Goal: Obtain resource: Download file/media

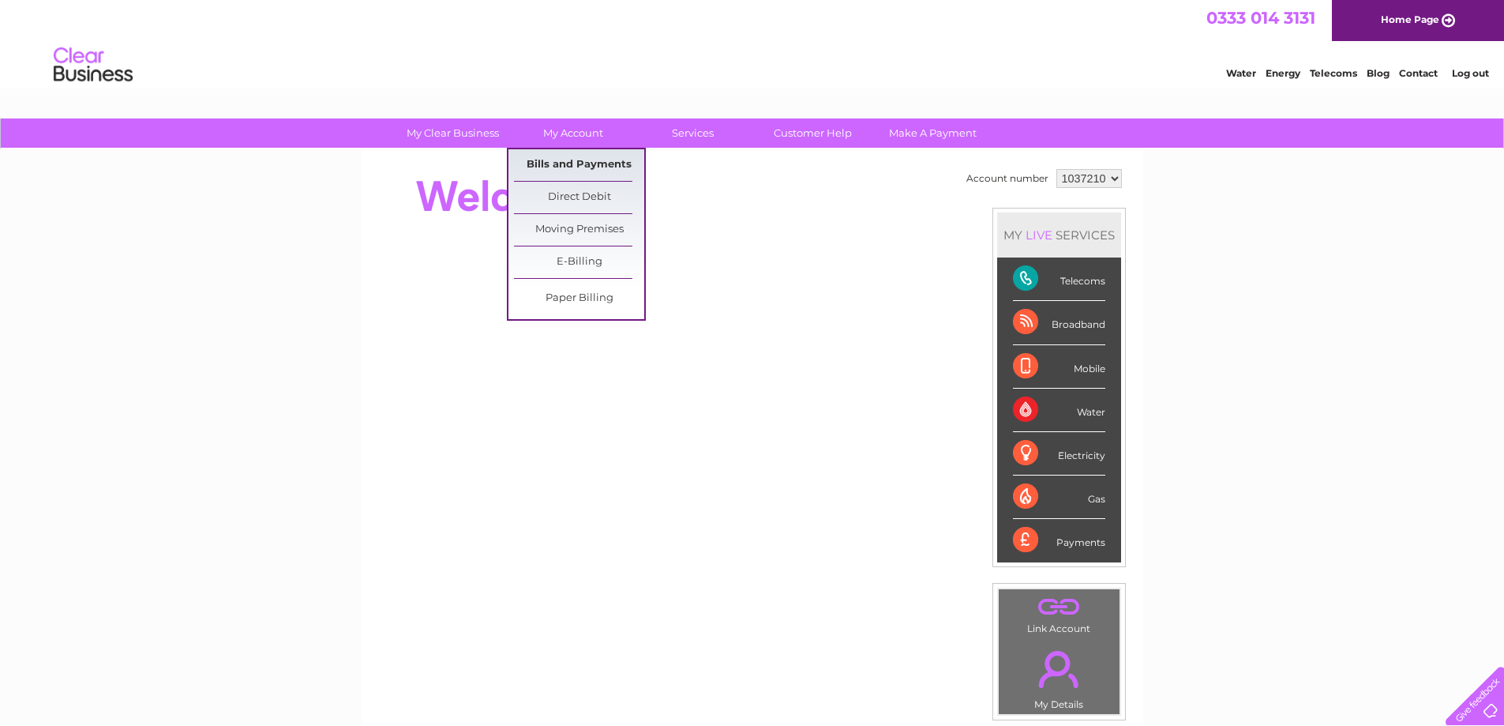
click at [588, 160] on link "Bills and Payments" at bounding box center [579, 165] width 130 height 32
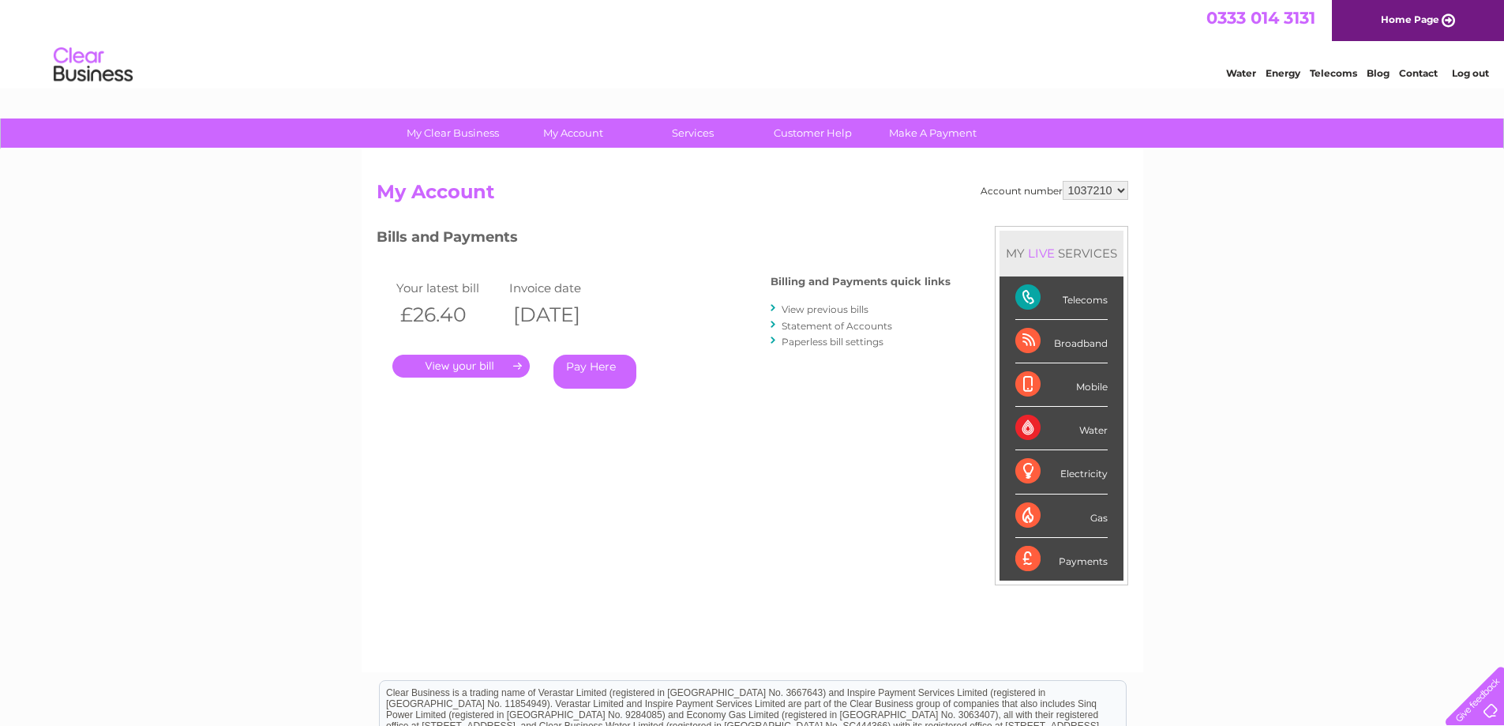
click at [832, 310] on link "View previous bills" at bounding box center [825, 309] width 87 height 12
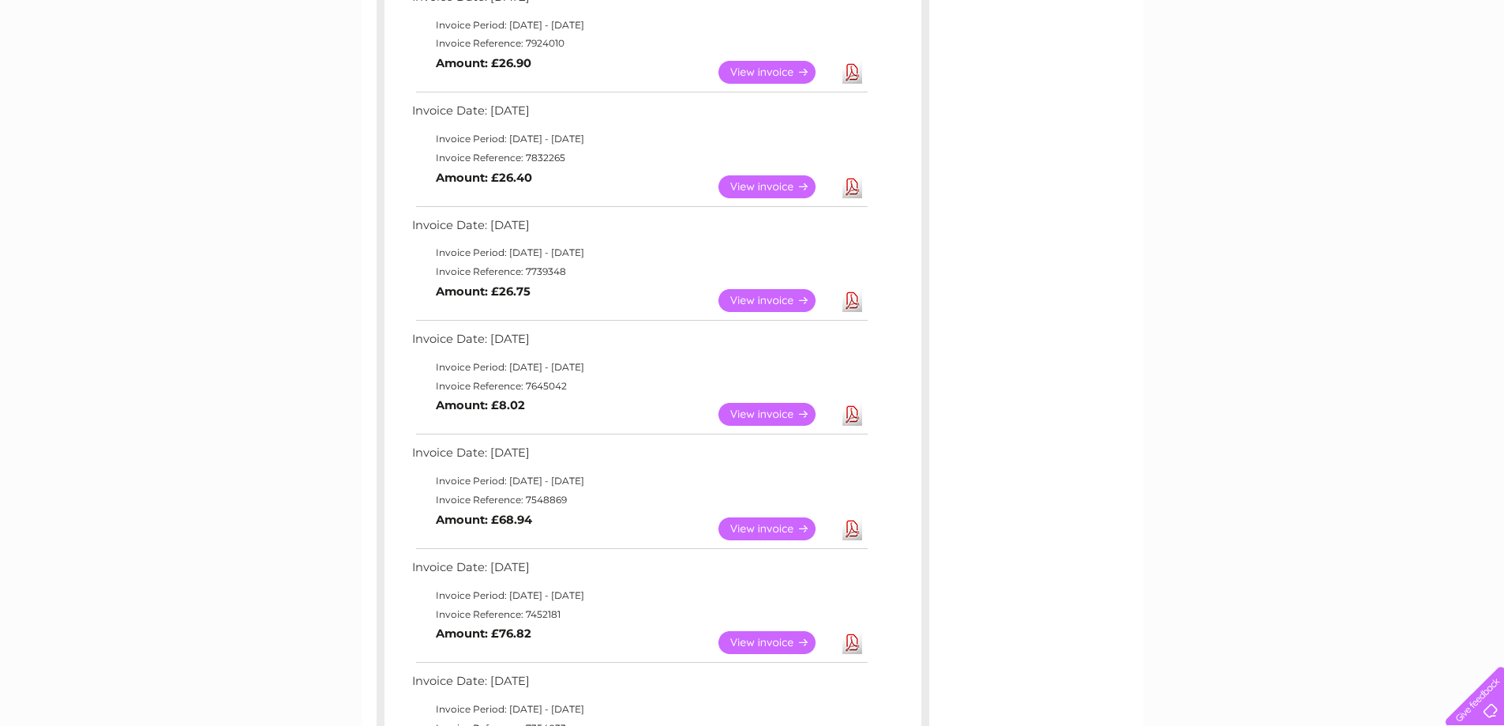
scroll to position [474, 0]
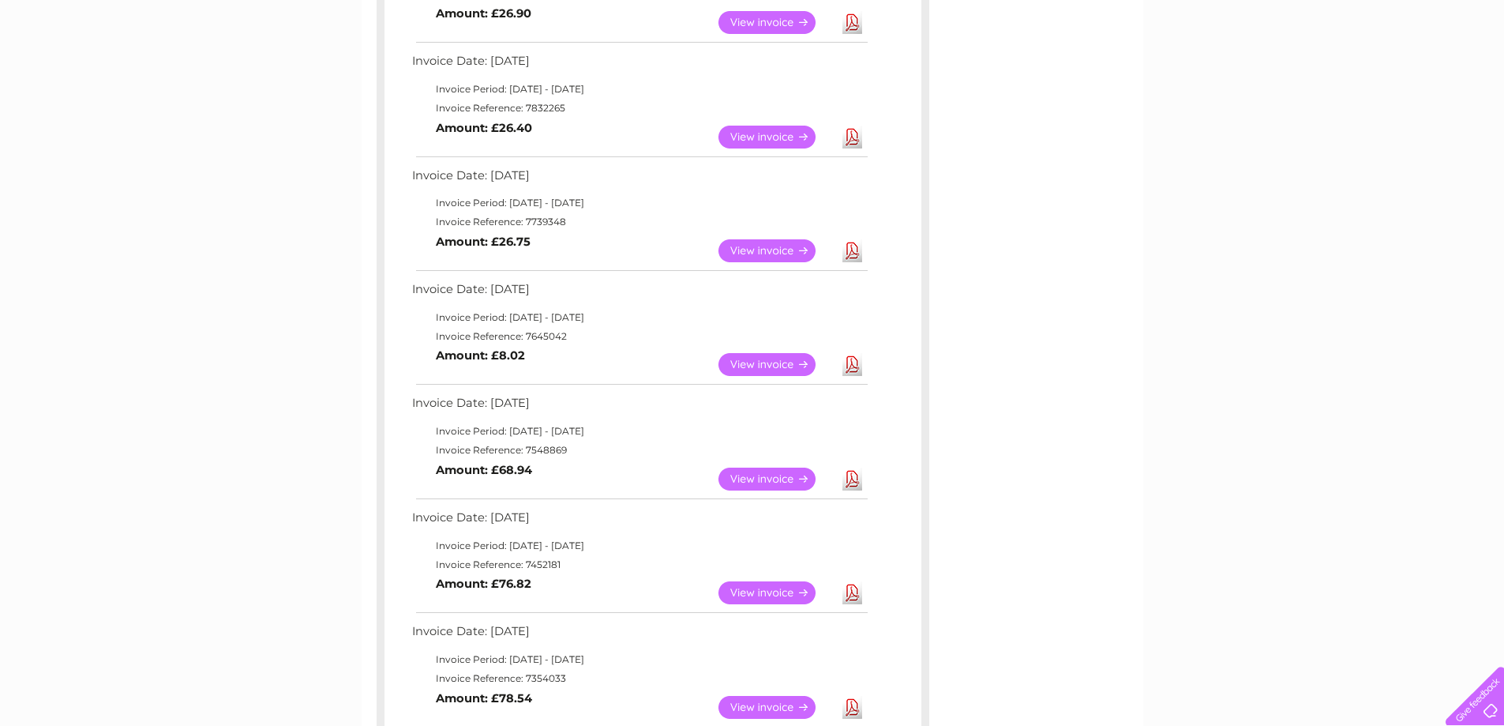
click at [858, 253] on link "Download" at bounding box center [853, 250] width 20 height 23
click at [850, 138] on link "Download" at bounding box center [853, 137] width 20 height 23
click at [854, 25] on link "Download" at bounding box center [853, 22] width 20 height 23
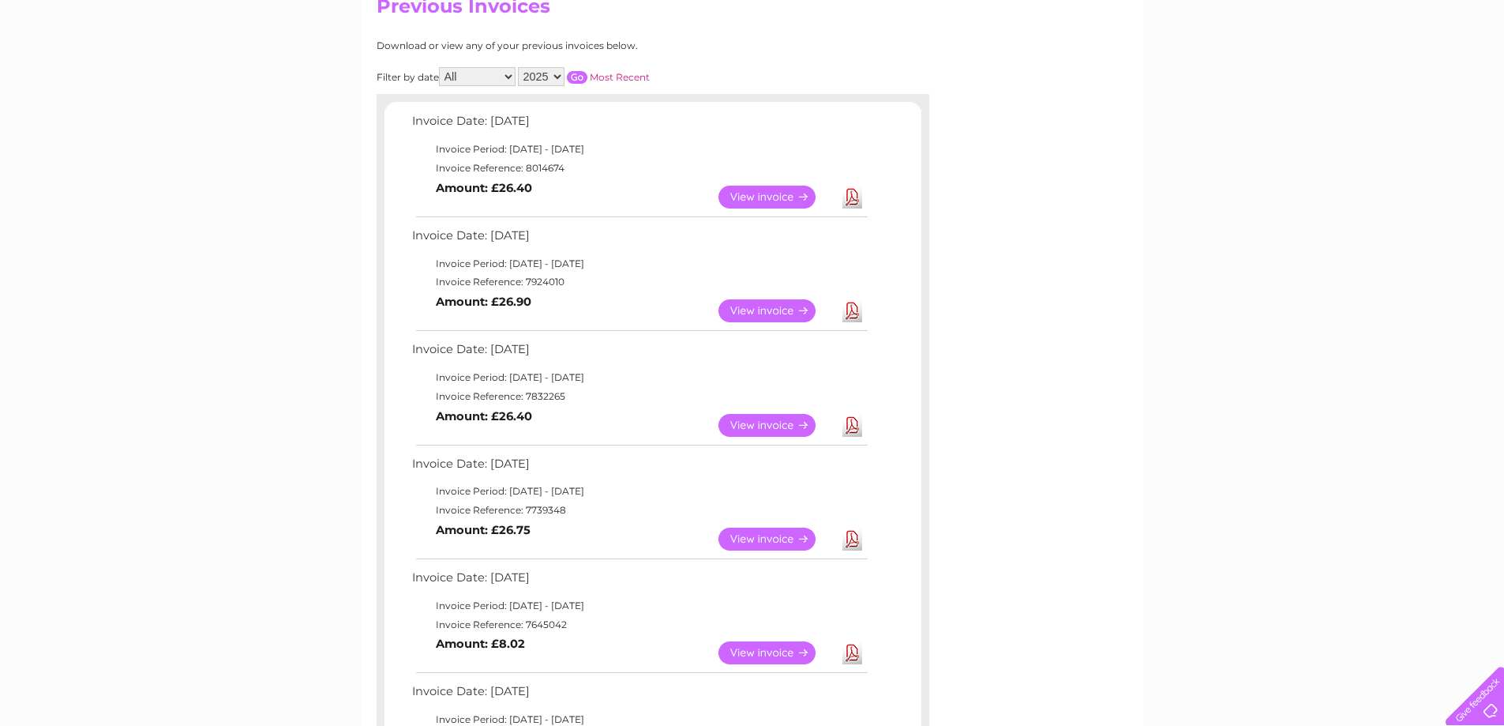
scroll to position [158, 0]
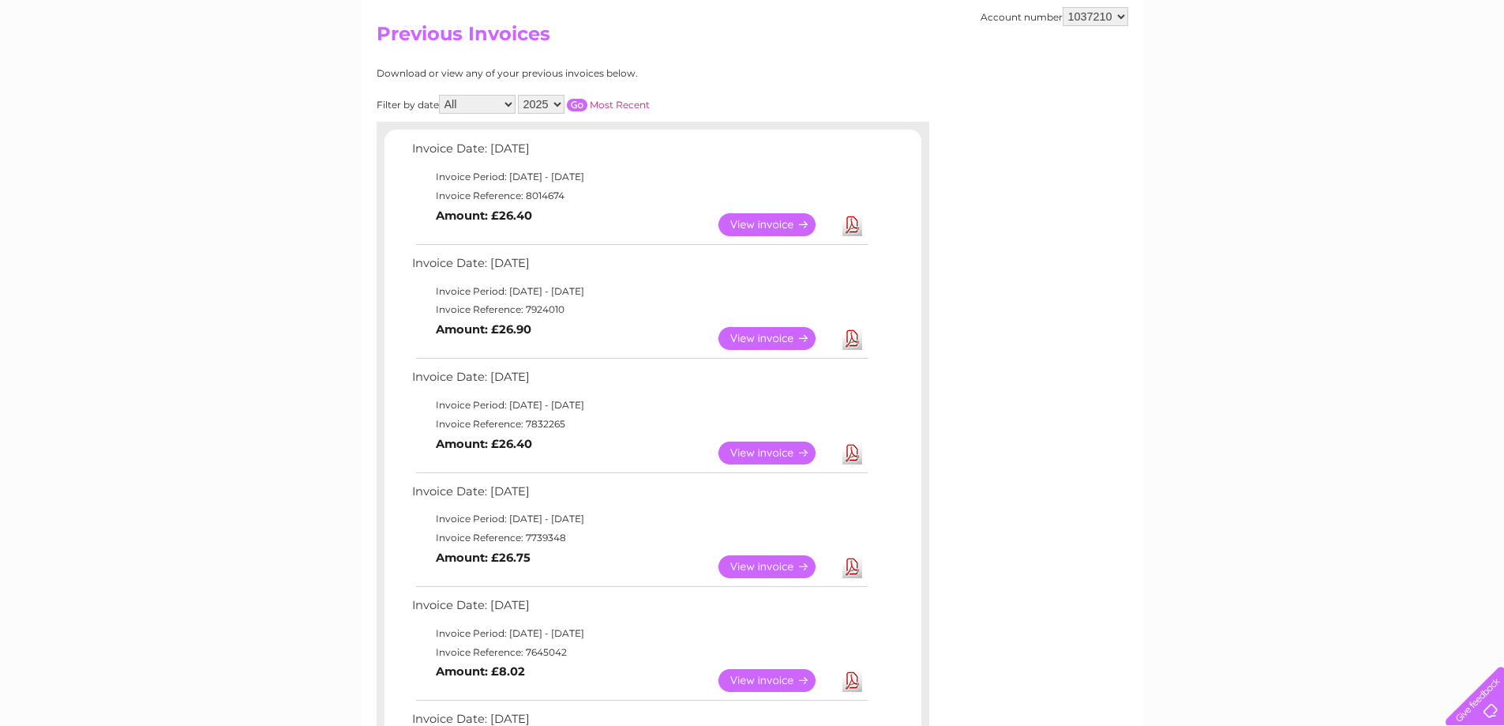
click at [774, 336] on link "View" at bounding box center [777, 338] width 116 height 23
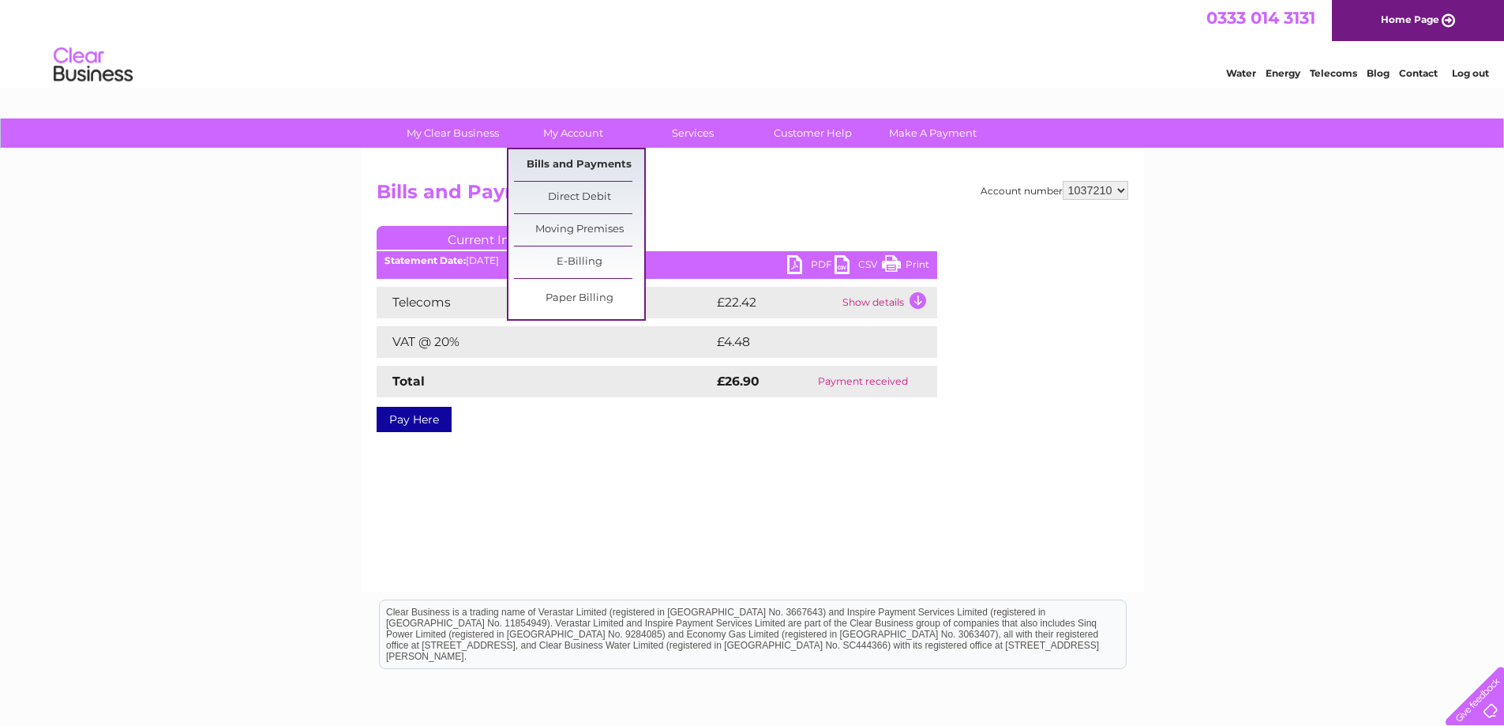
click at [573, 163] on link "Bills and Payments" at bounding box center [579, 165] width 130 height 32
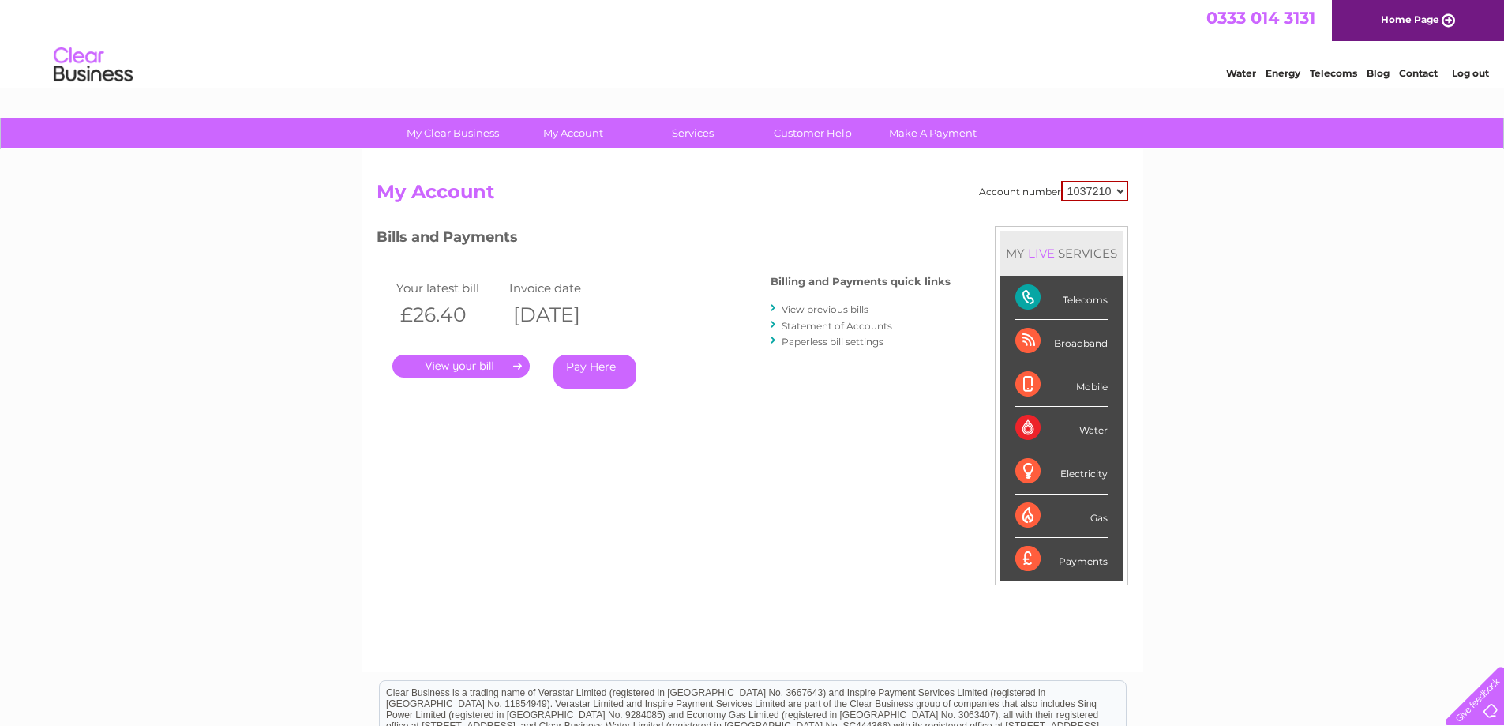
click at [825, 306] on link "View previous bills" at bounding box center [825, 309] width 87 height 12
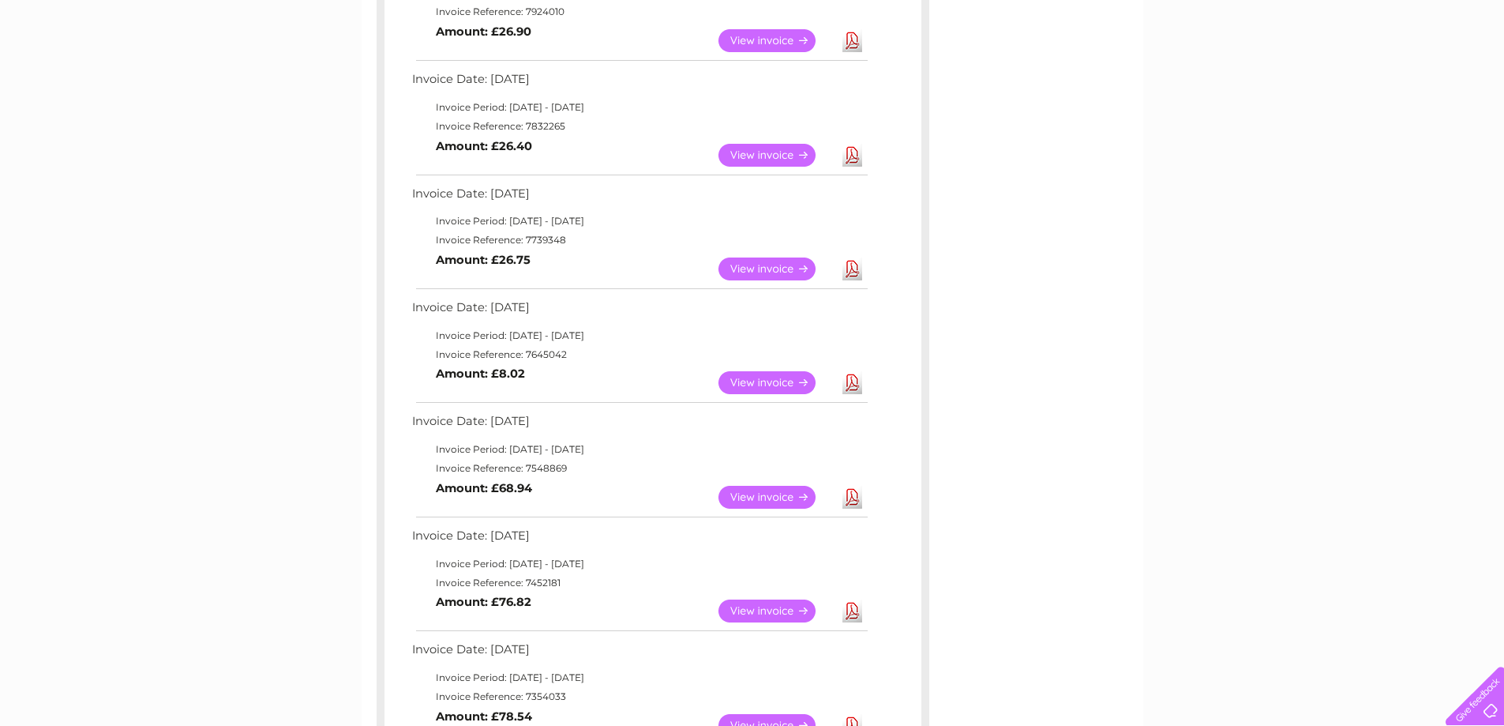
scroll to position [553, 0]
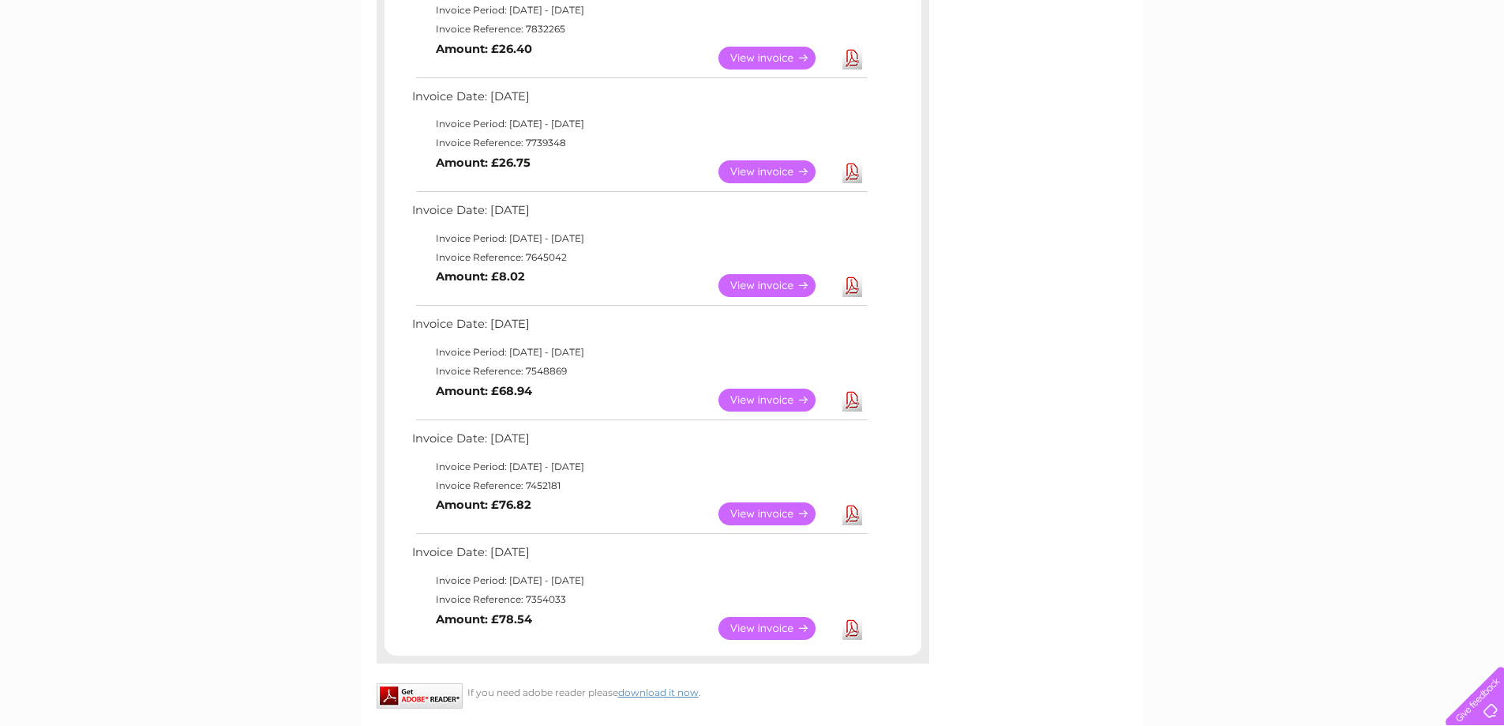
click at [768, 166] on link "View" at bounding box center [777, 171] width 116 height 23
click at [851, 172] on link "Download" at bounding box center [853, 171] width 20 height 23
click at [780, 52] on link "View" at bounding box center [777, 58] width 116 height 23
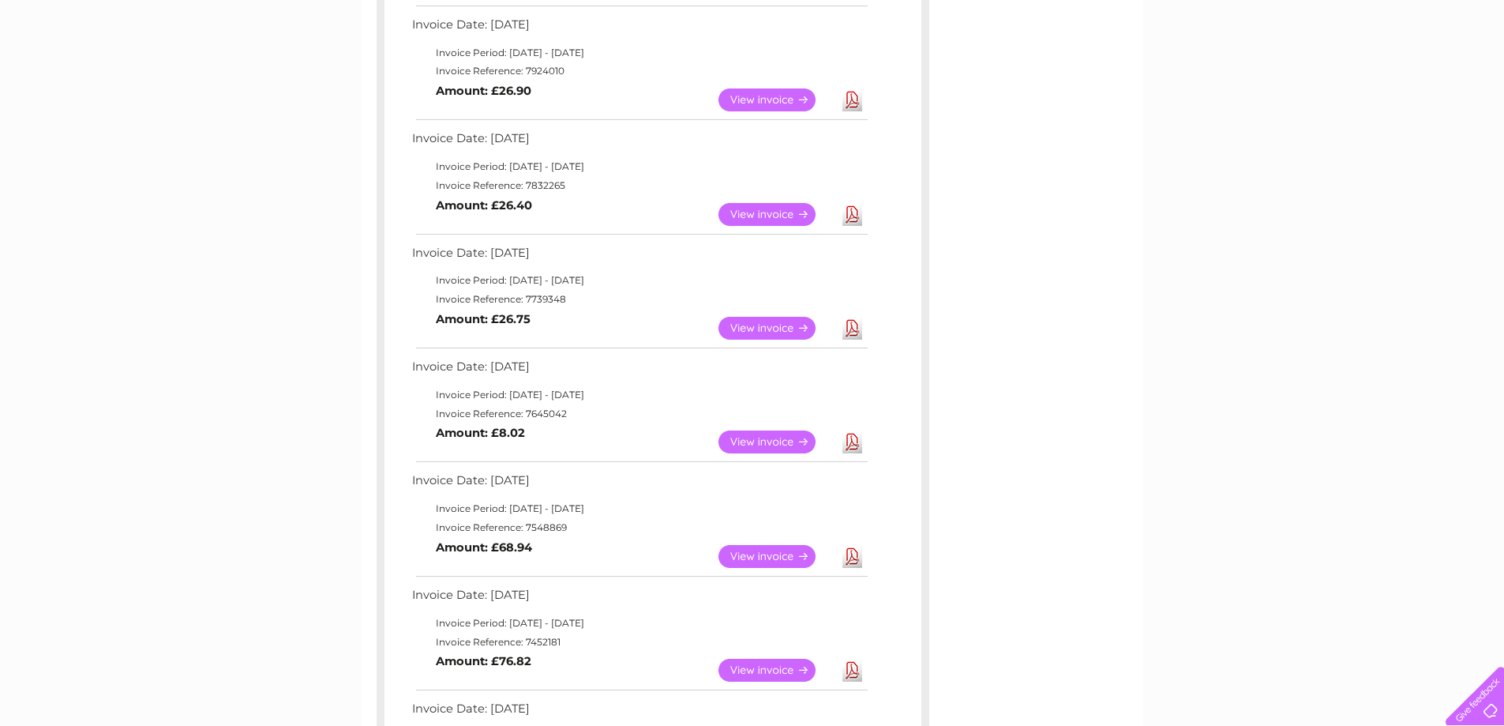
scroll to position [395, 0]
click at [797, 100] on link "View" at bounding box center [777, 101] width 116 height 23
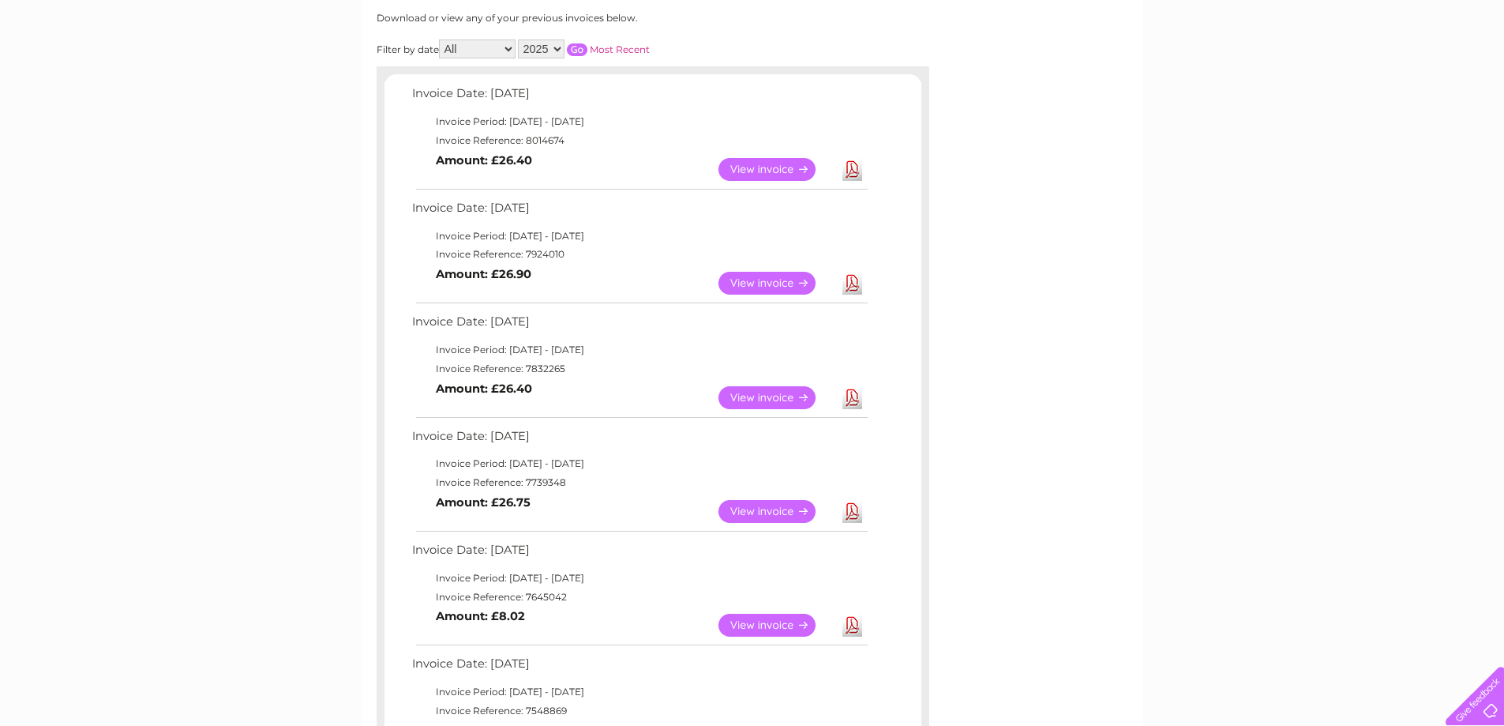
scroll to position [237, 0]
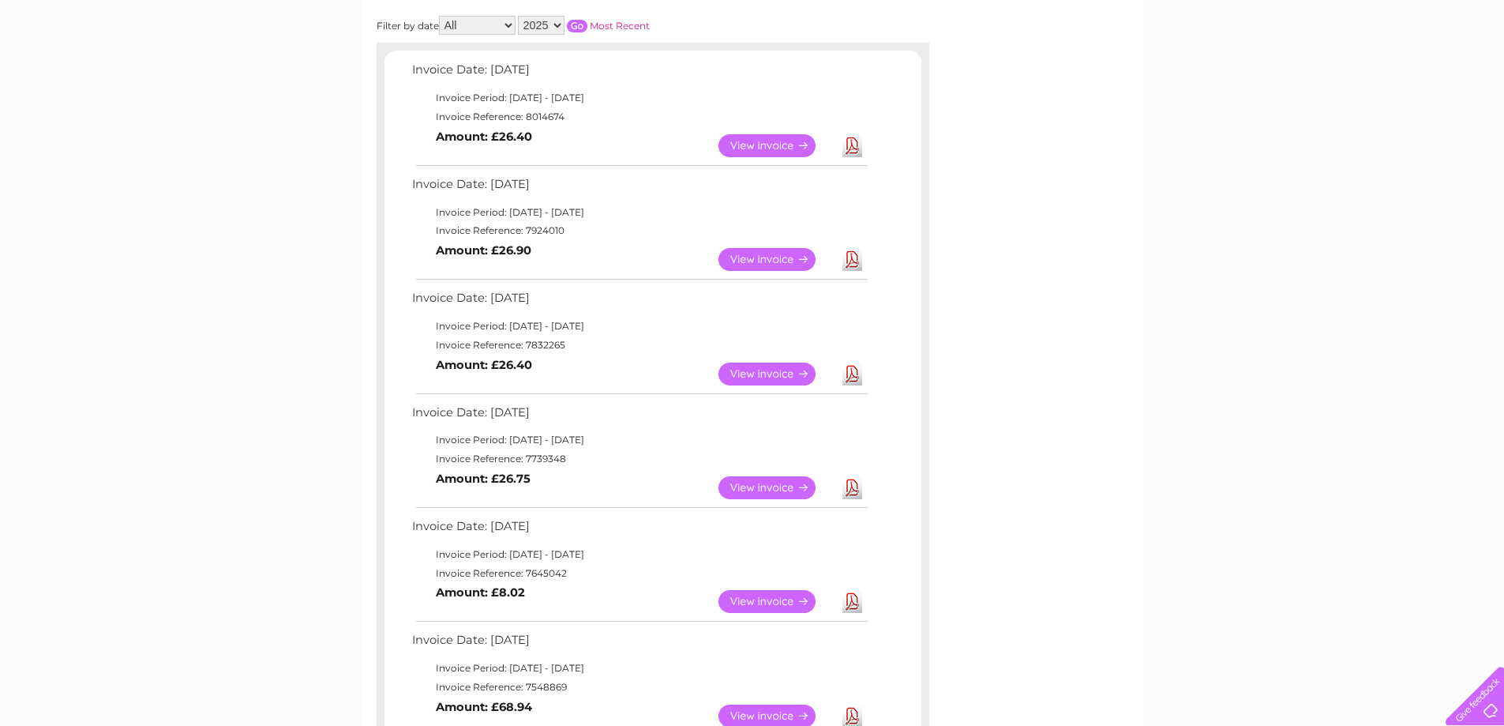
click at [850, 145] on link "Download" at bounding box center [853, 145] width 20 height 23
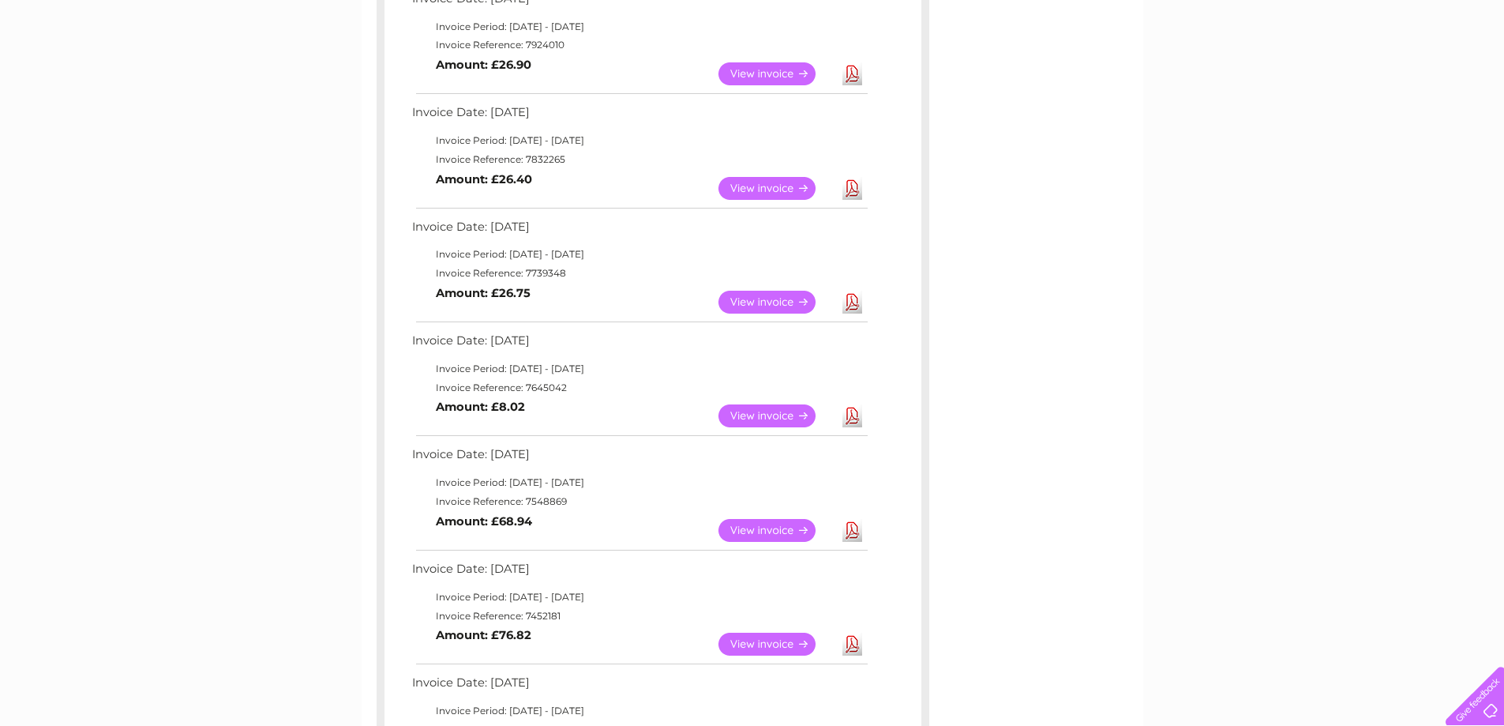
scroll to position [553, 0]
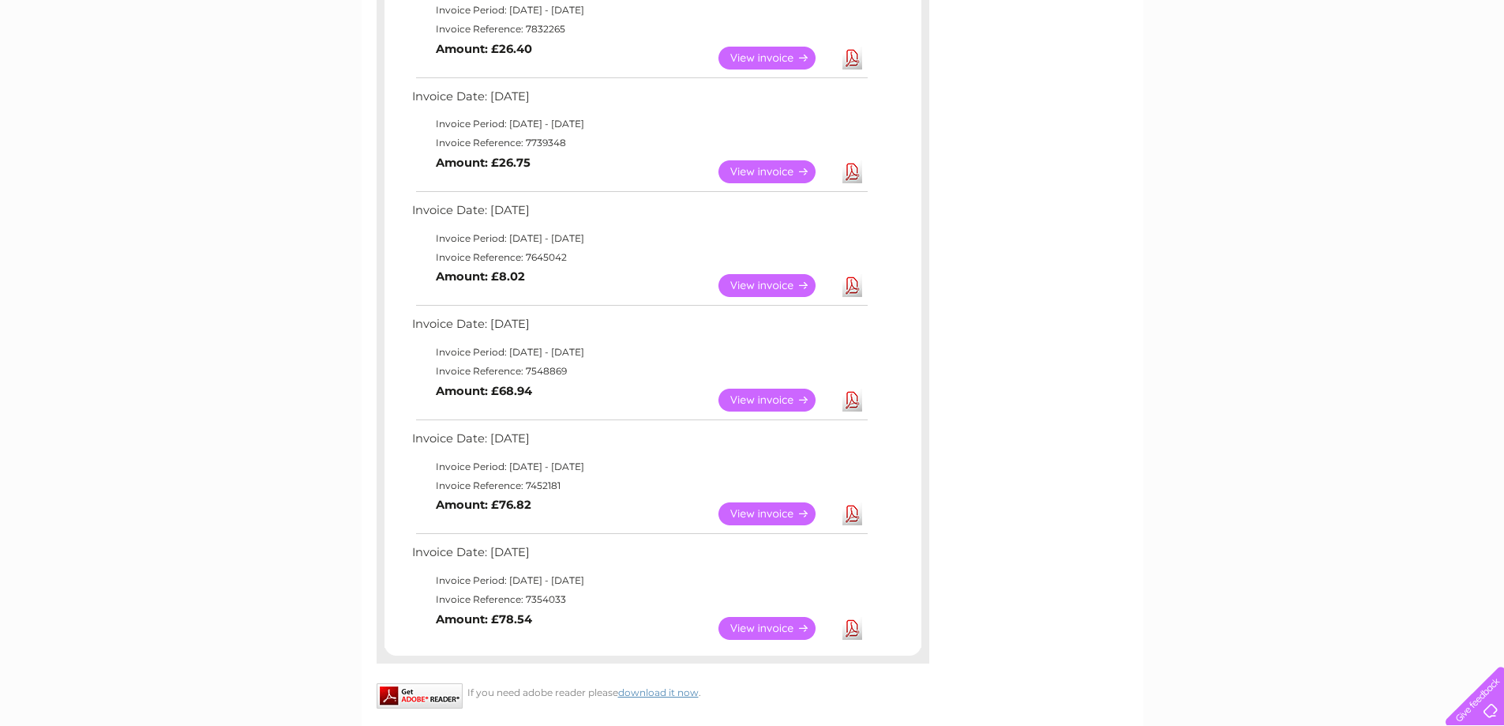
click at [855, 397] on link "Download" at bounding box center [853, 400] width 20 height 23
